Goal: Transaction & Acquisition: Purchase product/service

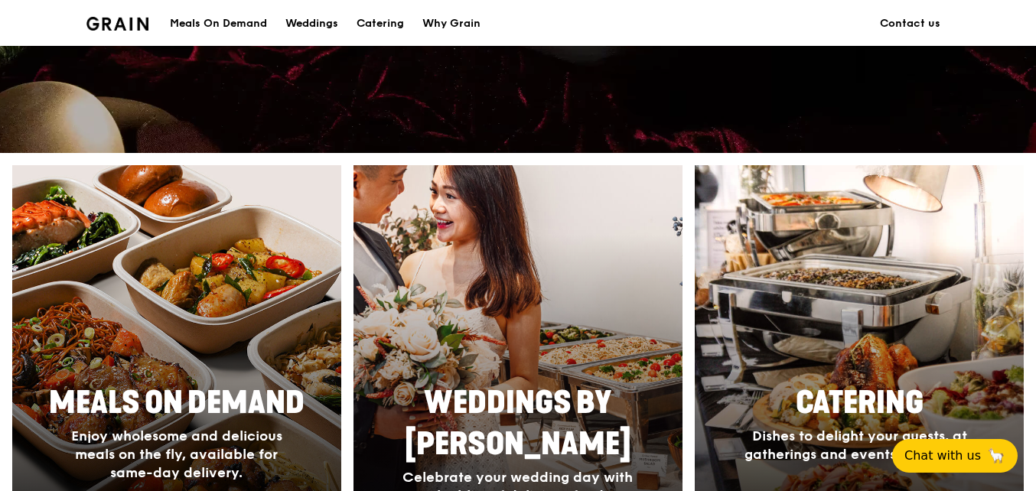
scroll to position [612, 0]
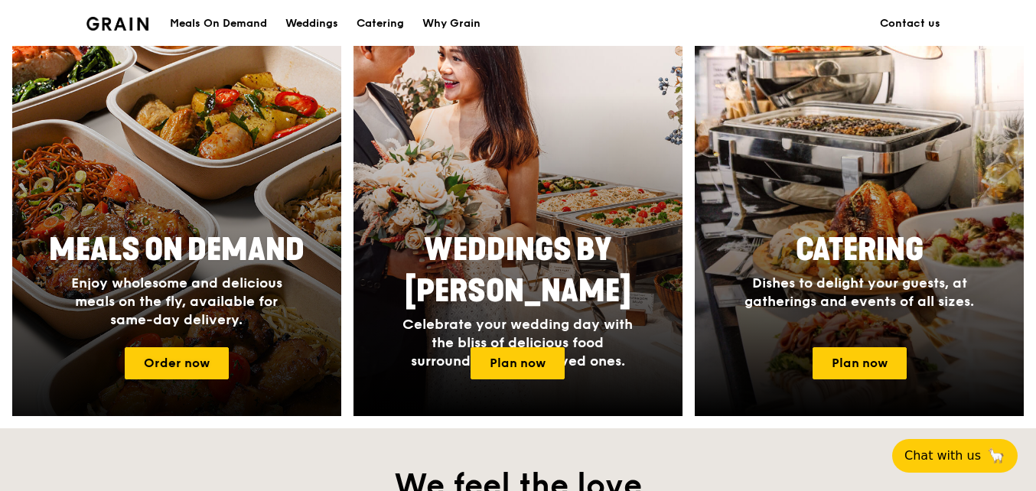
click at [217, 281] on span "Enjoy wholesome and delicious meals on the fly, available for same-day delivery." at bounding box center [176, 302] width 211 height 54
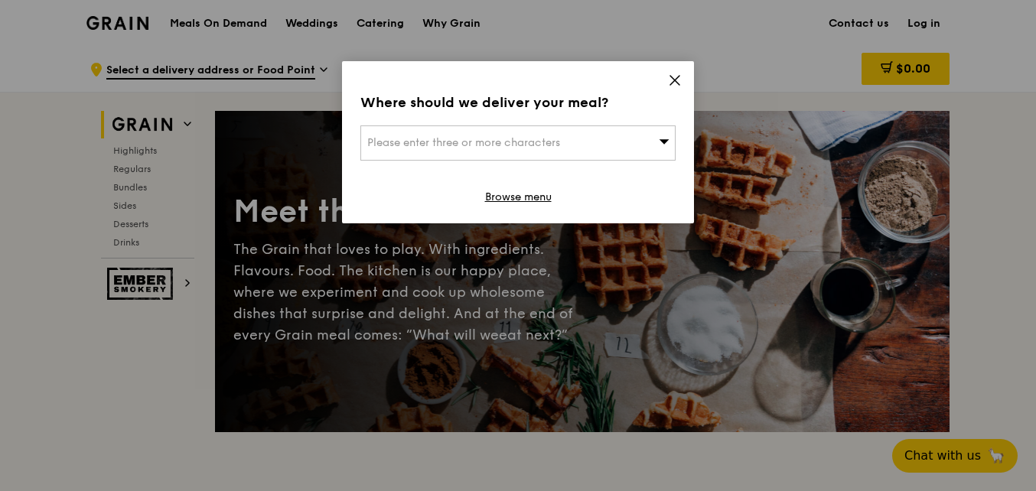
click at [573, 141] on div "Please enter three or more characters" at bounding box center [518, 143] width 315 height 35
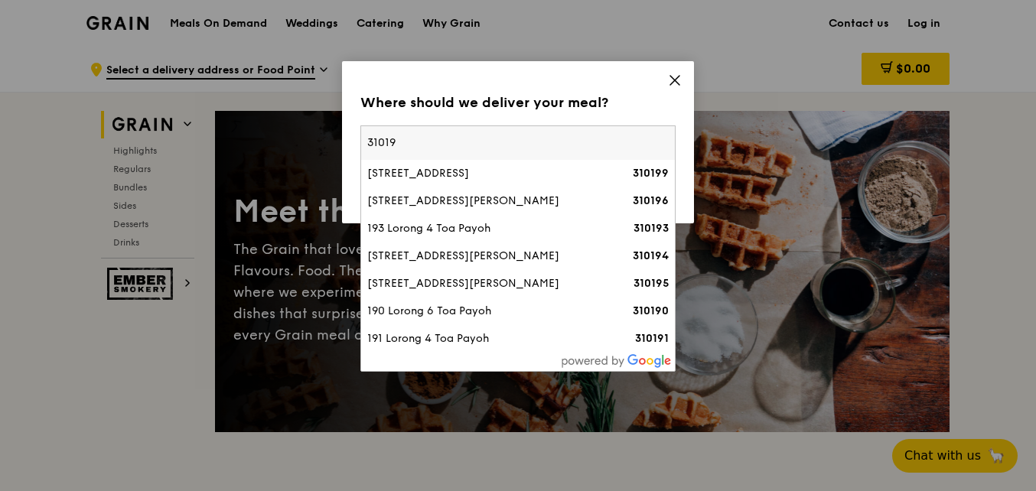
type input "310195"
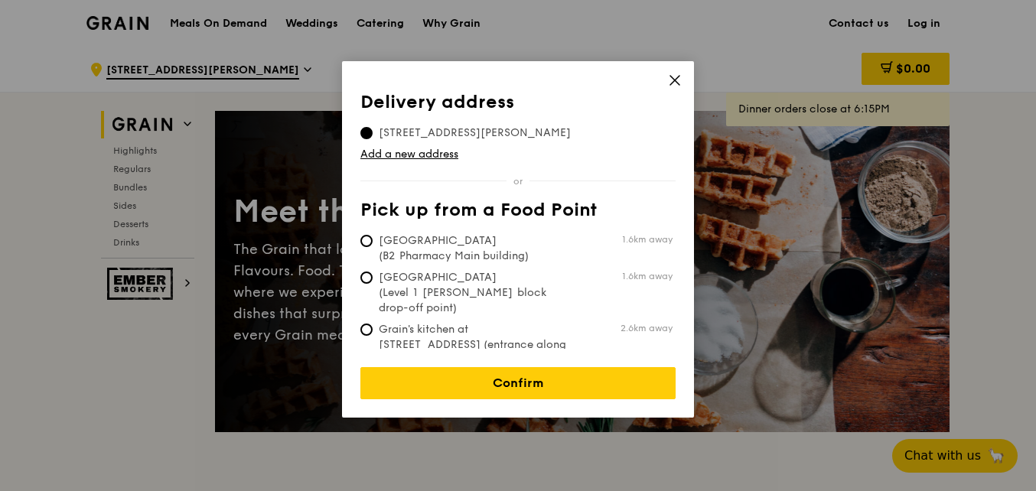
click at [680, 81] on icon at bounding box center [675, 80] width 14 height 14
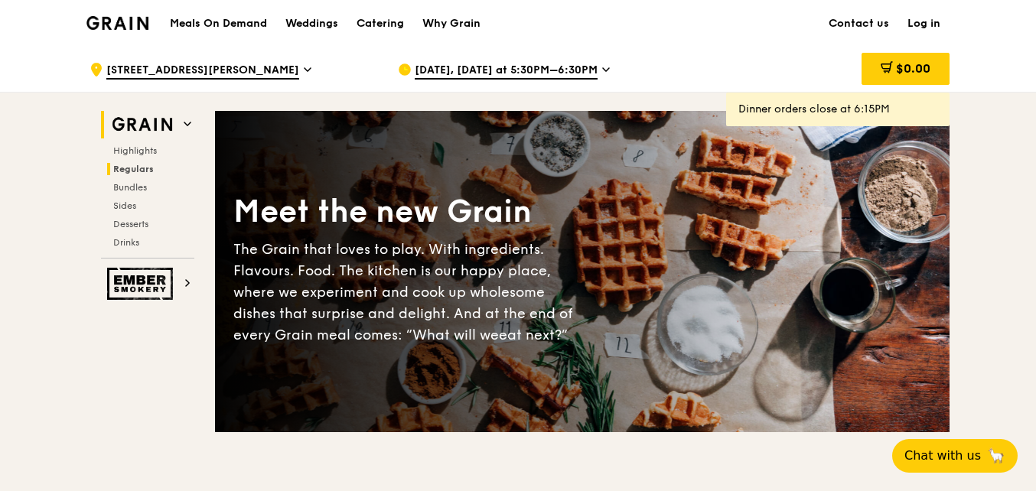
click at [138, 169] on span "Regulars" at bounding box center [133, 169] width 41 height 11
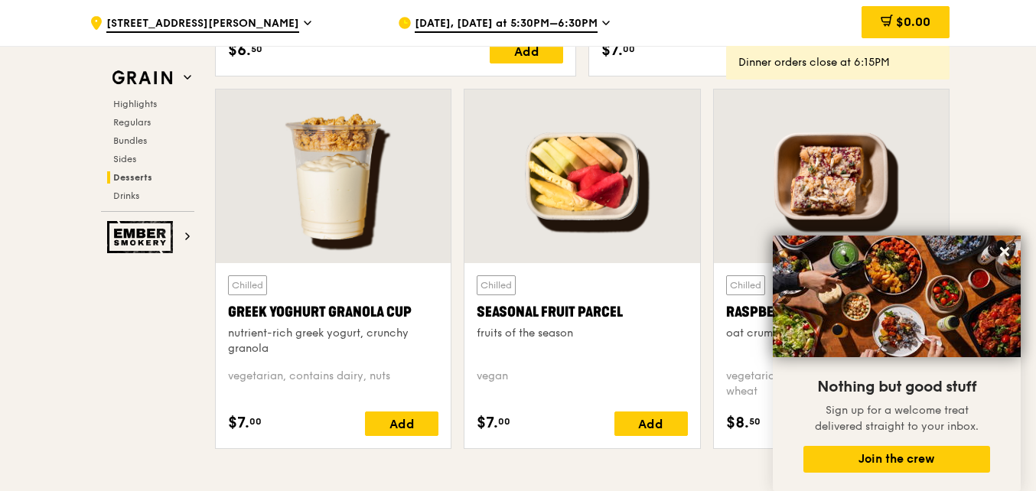
scroll to position [4988, 0]
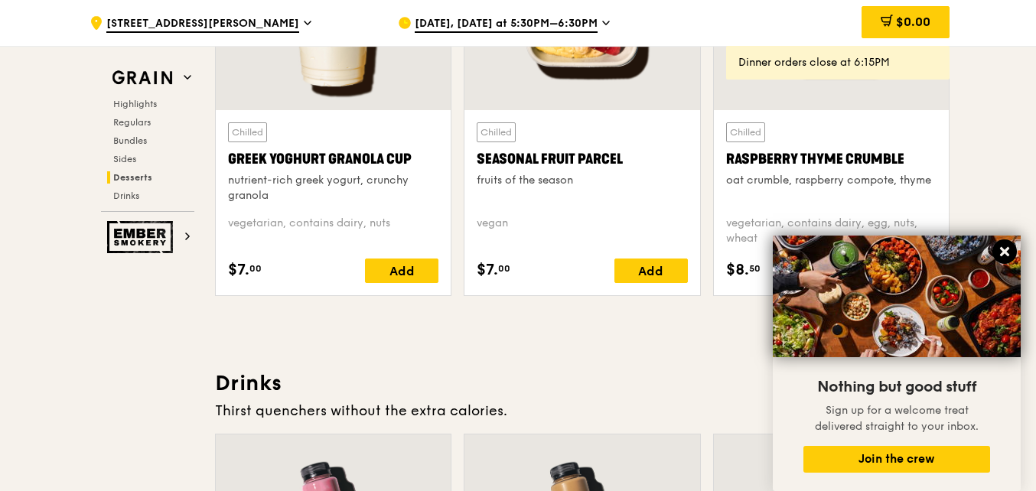
click at [1005, 251] on icon at bounding box center [1004, 251] width 9 height 9
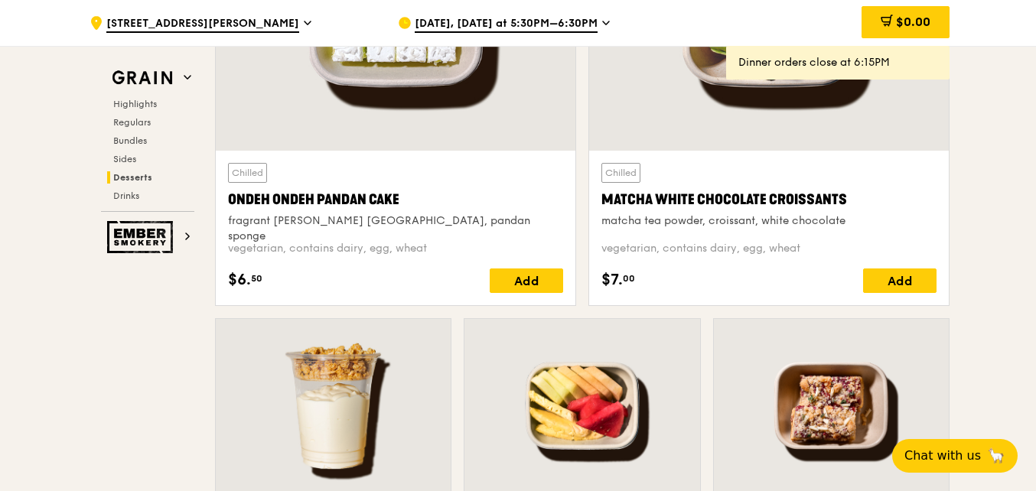
scroll to position [4758, 0]
